Goal: Task Accomplishment & Management: Complete application form

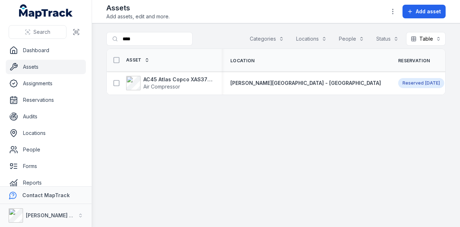
click at [46, 65] on link "Assets" at bounding box center [46, 67] width 80 height 14
click at [48, 95] on link "Reservations" at bounding box center [46, 100] width 80 height 14
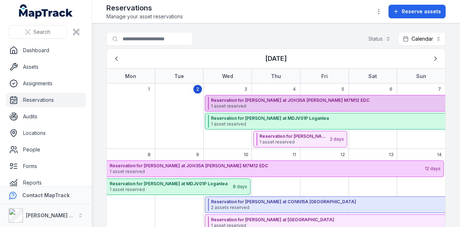
click at [279, 103] on span "1 asset reserved" at bounding box center [366, 106] width 311 height 6
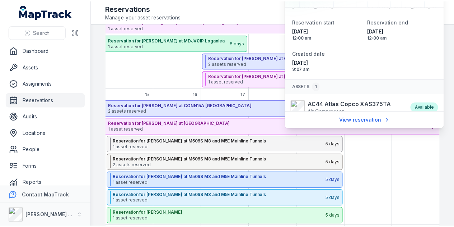
scroll to position [31, 0]
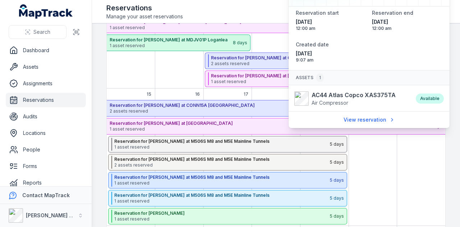
click at [169, 74] on div "September 2025" at bounding box center [179, 53] width 48 height 72
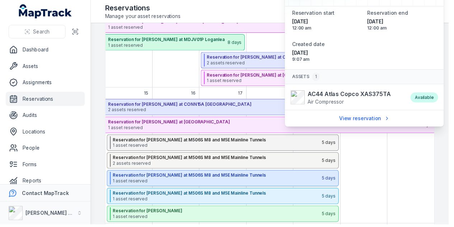
scroll to position [0, 0]
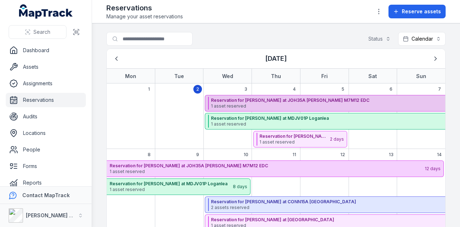
click at [292, 97] on strong "Reservation for [PERSON_NAME] at JOH35A [PERSON_NAME] M7M12 EDC" at bounding box center [366, 100] width 311 height 6
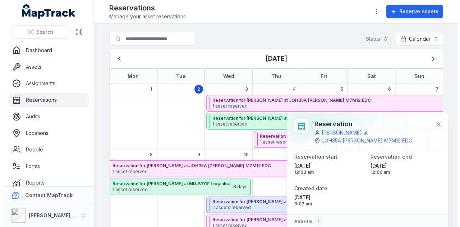
scroll to position [42, 0]
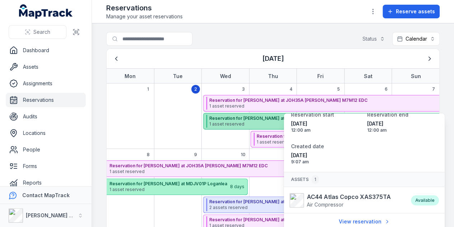
click at [259, 118] on strong "Reservation for [PERSON_NAME] at MDJV01P Loganlea" at bounding box center [362, 118] width 307 height 6
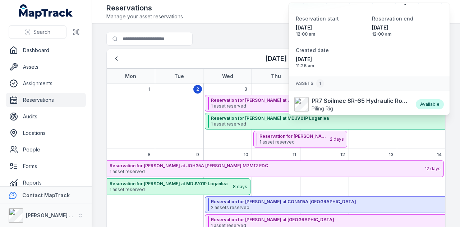
scroll to position [47, 0]
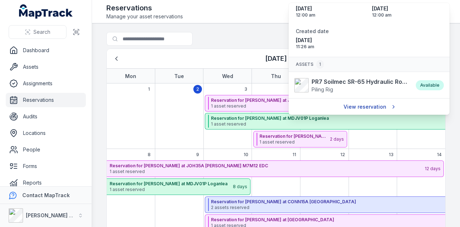
click at [365, 106] on link "View reservation" at bounding box center [369, 107] width 61 height 14
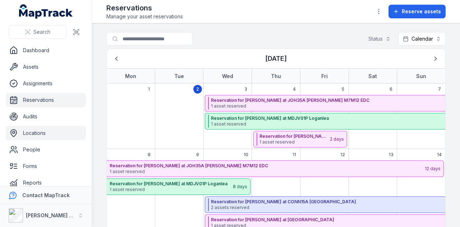
click at [62, 130] on link "Locations" at bounding box center [46, 133] width 80 height 14
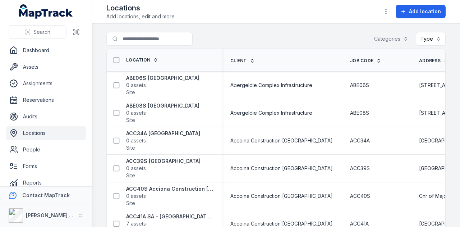
click at [414, 18] on div "Locations Add locations, edit and more. Add location" at bounding box center [275, 11] width 339 height 17
click at [415, 15] on span "Add location" at bounding box center [425, 11] width 32 height 7
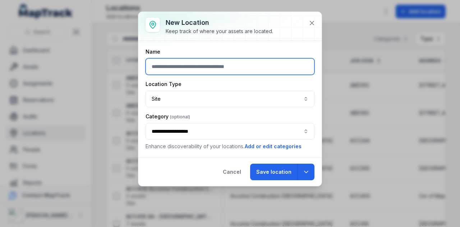
click at [203, 71] on input "text" at bounding box center [229, 66] width 169 height 17
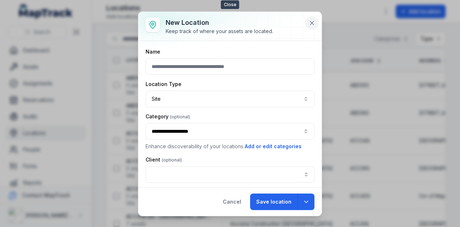
click at [316, 20] on button at bounding box center [312, 23] width 14 height 14
